Goal: Find specific page/section: Find specific page/section

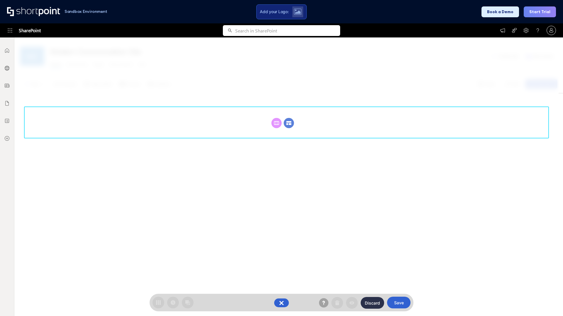
click at [289, 123] on circle at bounding box center [289, 123] width 10 height 10
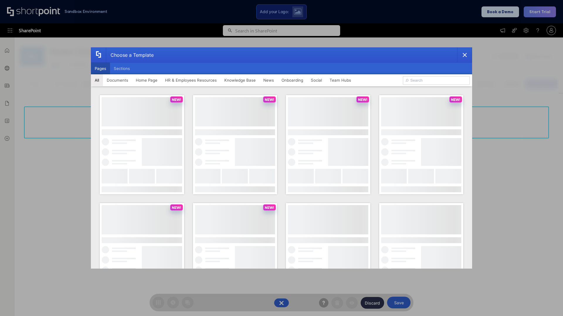
click at [100, 69] on button "Pages" at bounding box center [100, 69] width 19 height 12
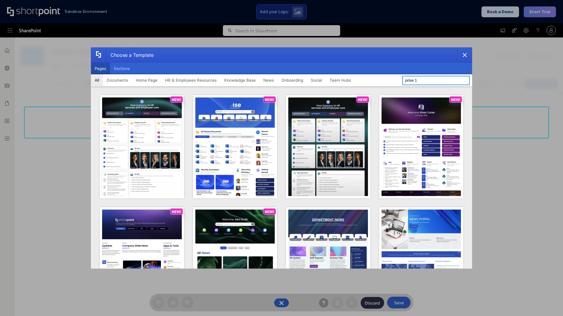
type input "prise 1"
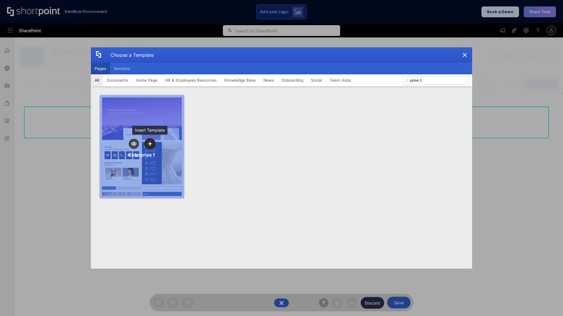
click at [150, 144] on icon "template selector" at bounding box center [150, 144] width 4 height 4
